Goal: Find specific page/section: Find specific page/section

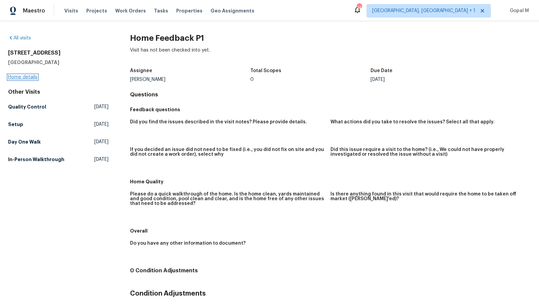
click at [28, 77] on link "Home details" at bounding box center [22, 77] width 29 height 5
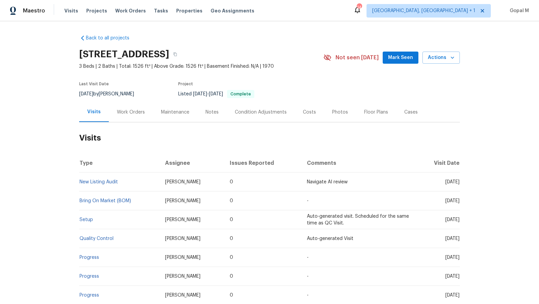
click at [138, 112] on div "Work Orders" at bounding box center [131, 112] width 28 height 7
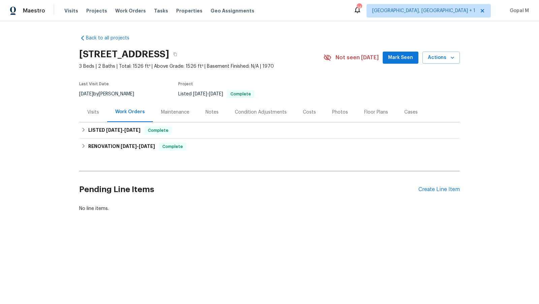
click at [95, 114] on div "Visits" at bounding box center [93, 112] width 12 height 7
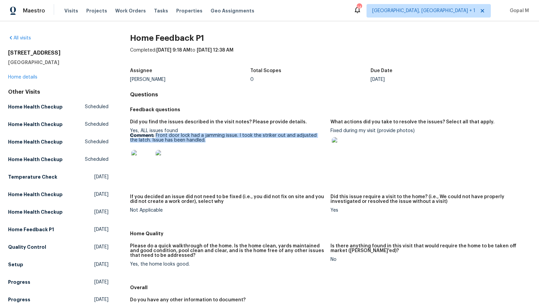
drag, startPoint x: 156, startPoint y: 135, endPoint x: 206, endPoint y: 140, distance: 50.1
click at [206, 140] on p "Comment: Front door lock had a jamming issue. I took the striker out and adjust…" at bounding box center [227, 137] width 195 height 9
copy p "Front door lock had a jamming issue. I took the striker out and adjusted the la…"
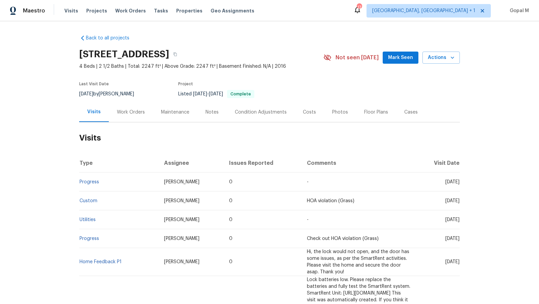
click at [122, 113] on div "Work Orders" at bounding box center [131, 112] width 28 height 7
